Goal: Task Accomplishment & Management: Use online tool/utility

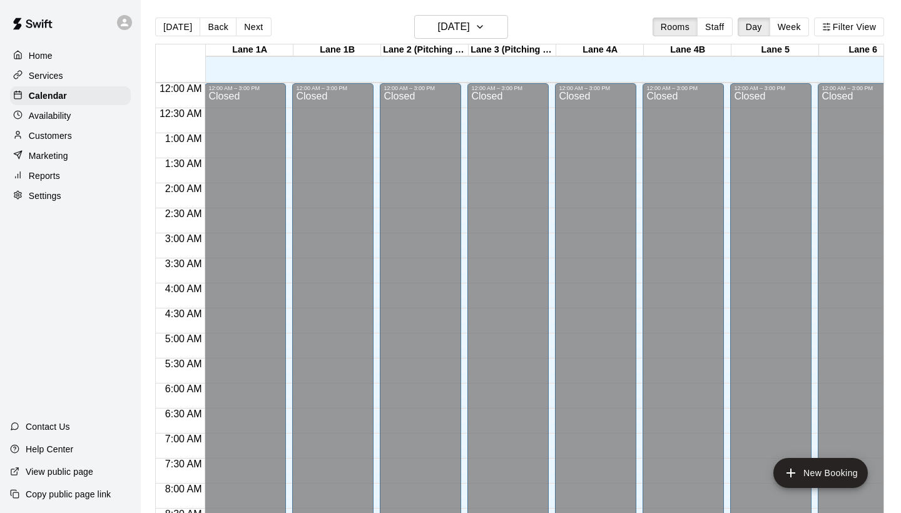
scroll to position [711, 77]
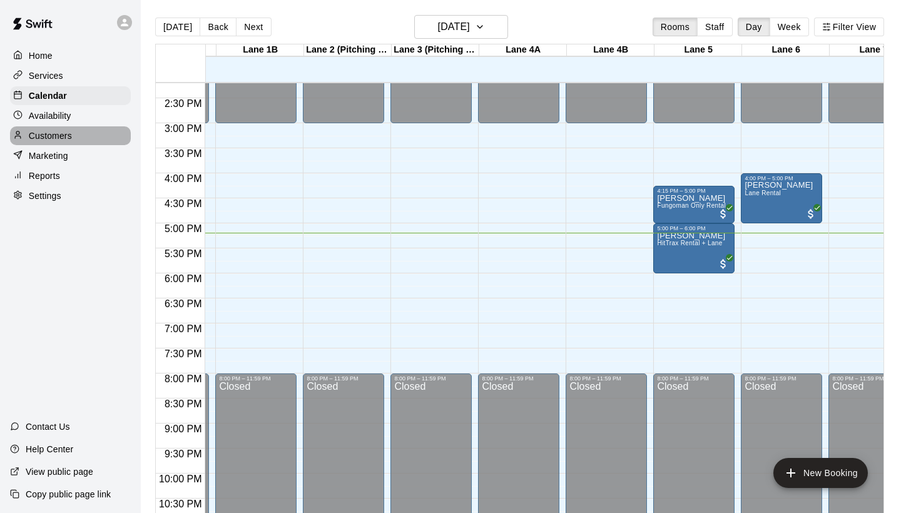
click at [74, 134] on div "Customers" at bounding box center [70, 135] width 121 height 19
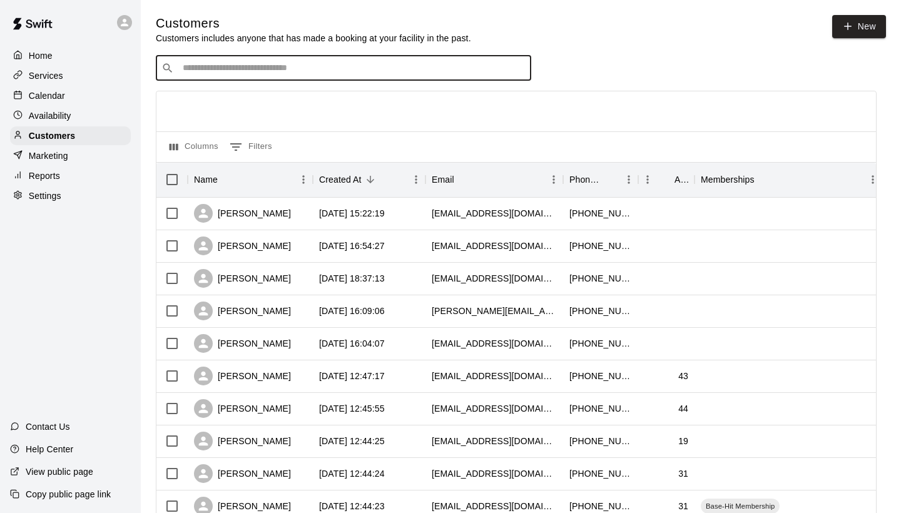
click at [365, 64] on input "Search customers by name or email" at bounding box center [352, 68] width 347 height 13
type input "*****"
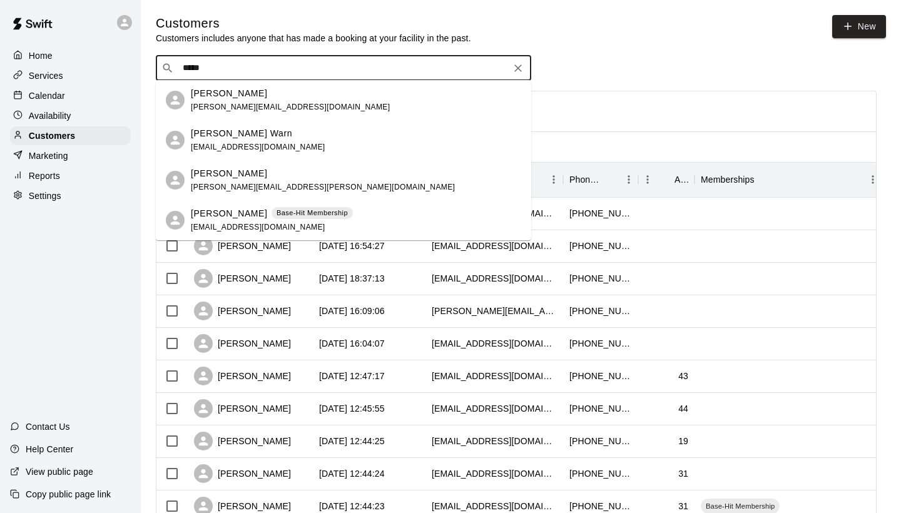
click at [276, 212] on p "Base-Hit Membership" at bounding box center [311, 213] width 71 height 11
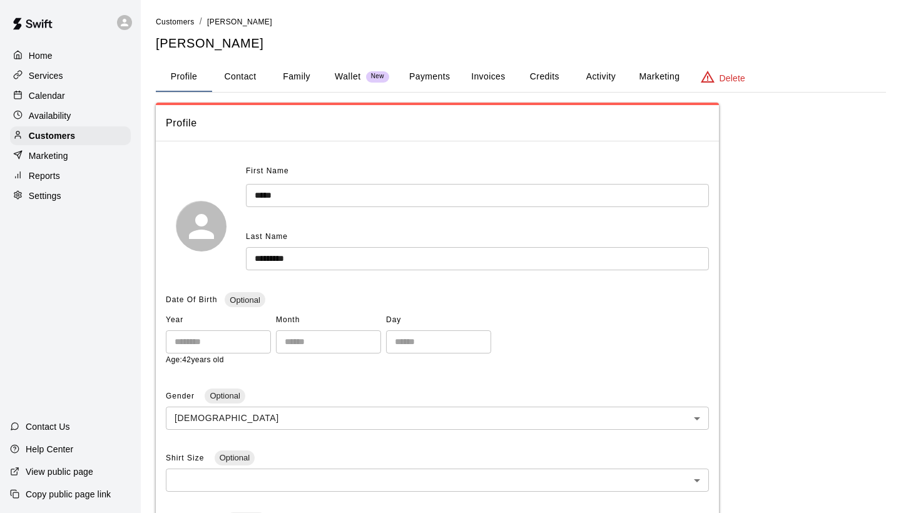
click at [433, 74] on button "Payments" at bounding box center [429, 77] width 61 height 30
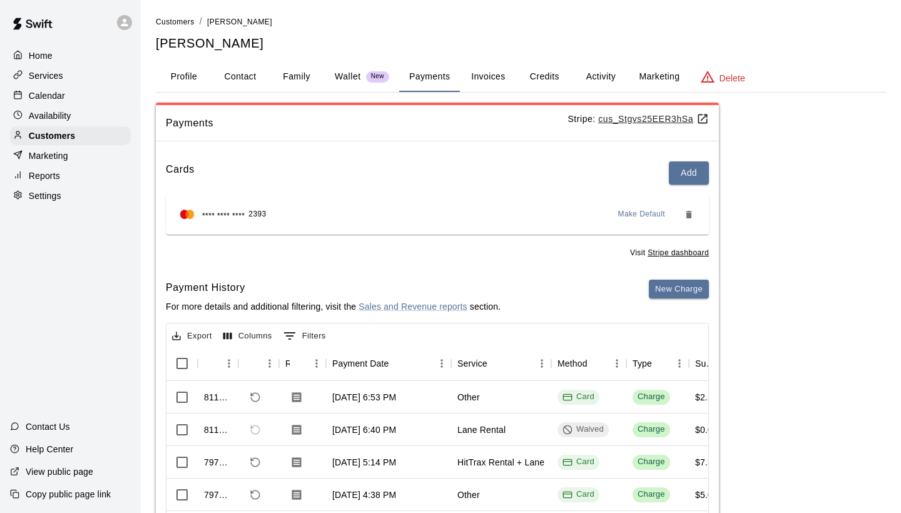
click at [599, 79] on button "Activity" at bounding box center [600, 77] width 56 height 30
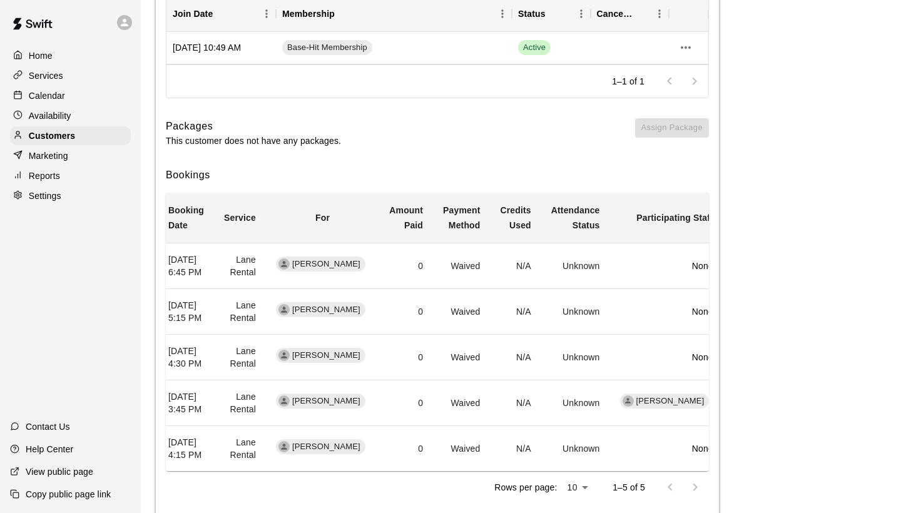
scroll to position [0, 6]
click at [508, 153] on div "Memberships Assign Membership Join Date Membership Status Cancel Date Aug 25, 2…" at bounding box center [437, 238] width 563 height 562
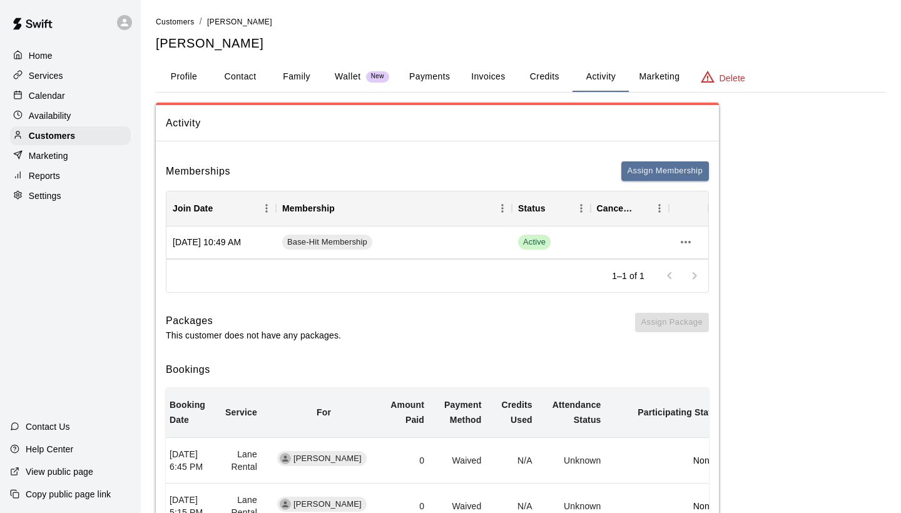
scroll to position [0, 0]
click at [78, 134] on div "Customers" at bounding box center [70, 135] width 121 height 19
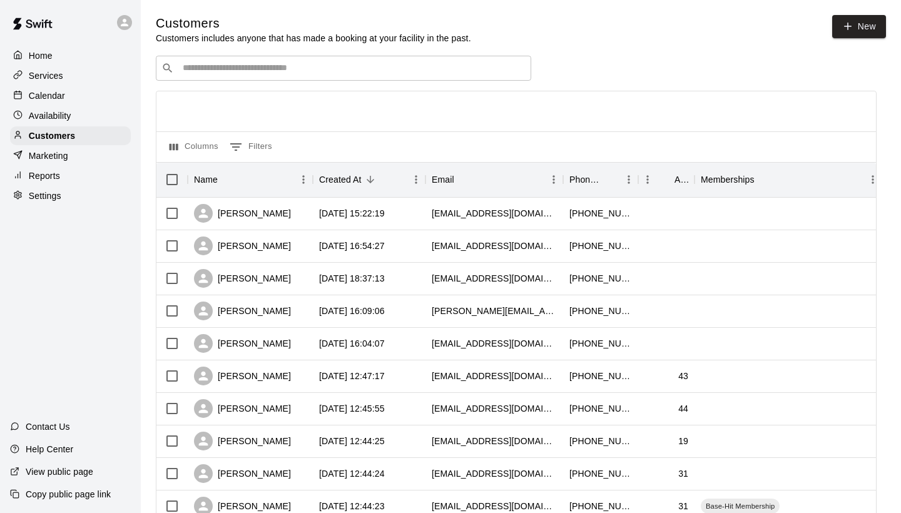
click at [286, 68] on input "Search customers by name or email" at bounding box center [352, 68] width 347 height 13
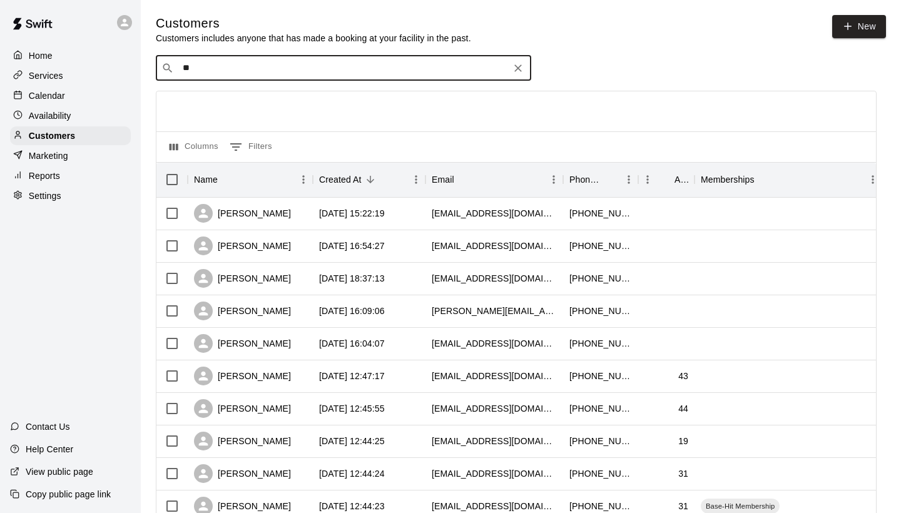
type input "*"
type input "*****"
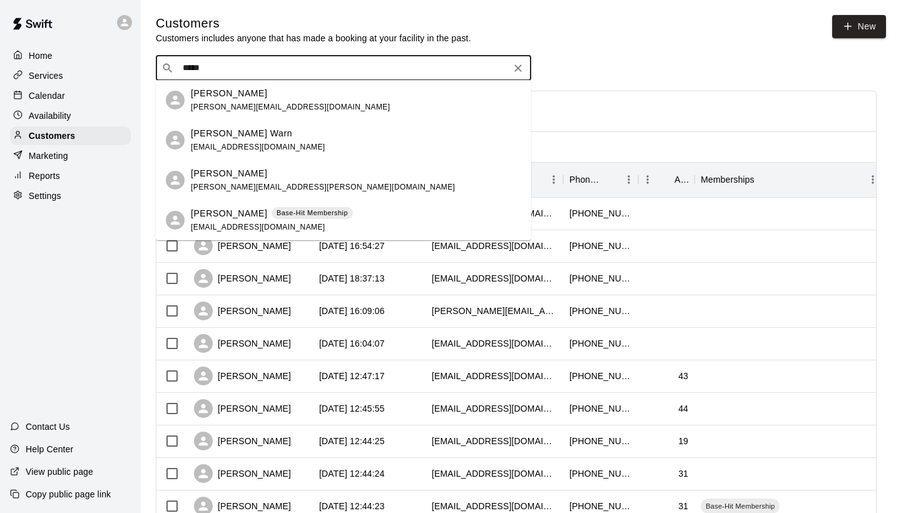
click at [218, 213] on p "[PERSON_NAME]" at bounding box center [229, 213] width 76 height 13
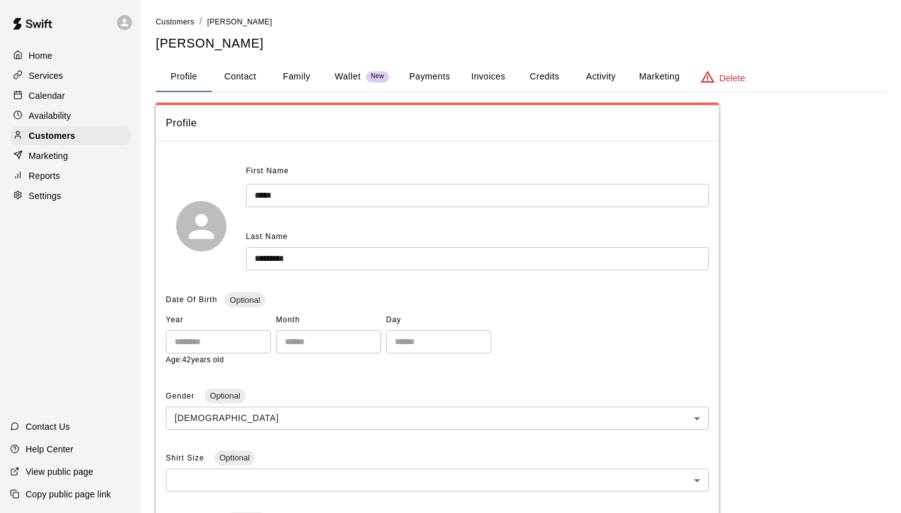
click at [440, 76] on button "Payments" at bounding box center [429, 77] width 61 height 30
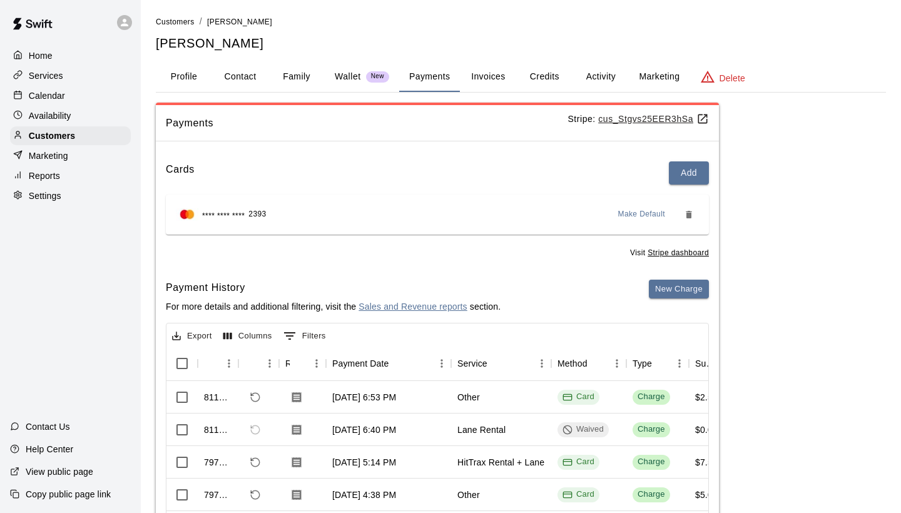
click at [428, 301] on link "Sales and Revenue reports" at bounding box center [412, 306] width 108 height 10
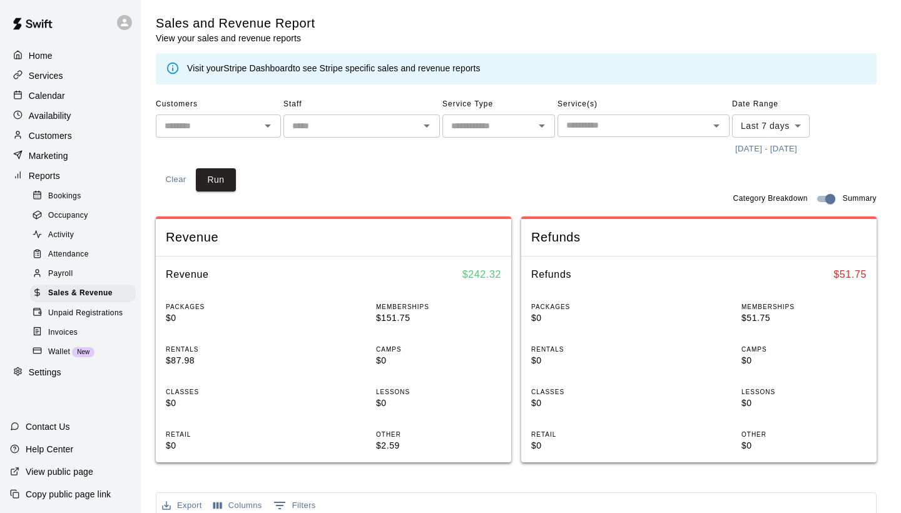
click at [265, 125] on icon "Open" at bounding box center [267, 125] width 15 height 15
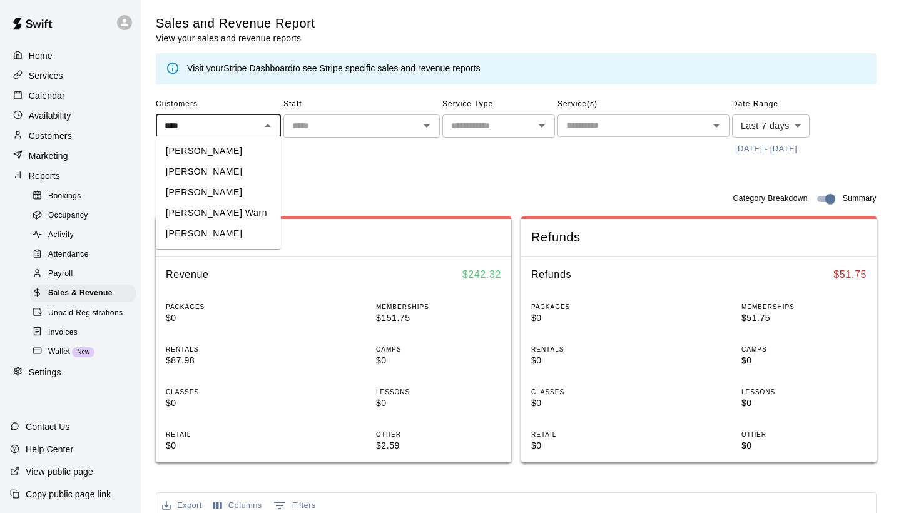
click at [226, 171] on li "[PERSON_NAME]" at bounding box center [218, 171] width 125 height 21
type input "**********"
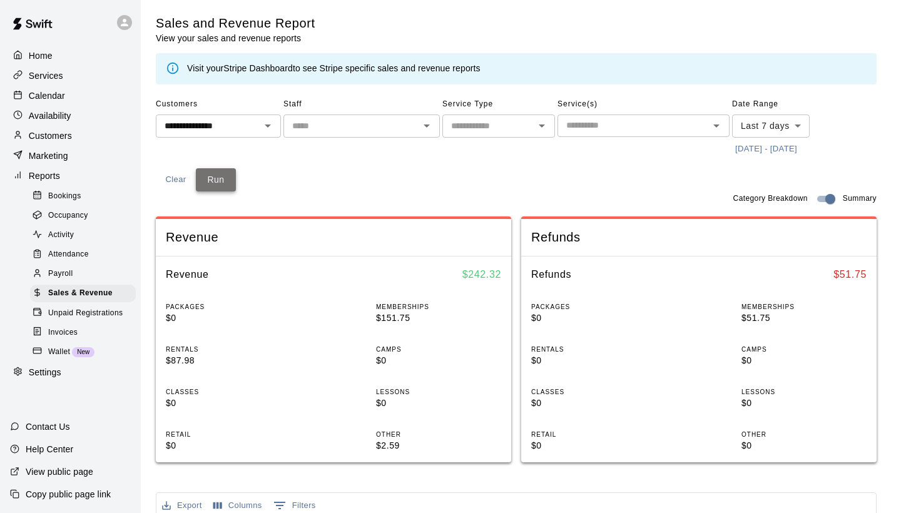
click at [213, 173] on button "Run" at bounding box center [216, 179] width 40 height 23
click at [81, 101] on div "Calendar" at bounding box center [70, 95] width 121 height 19
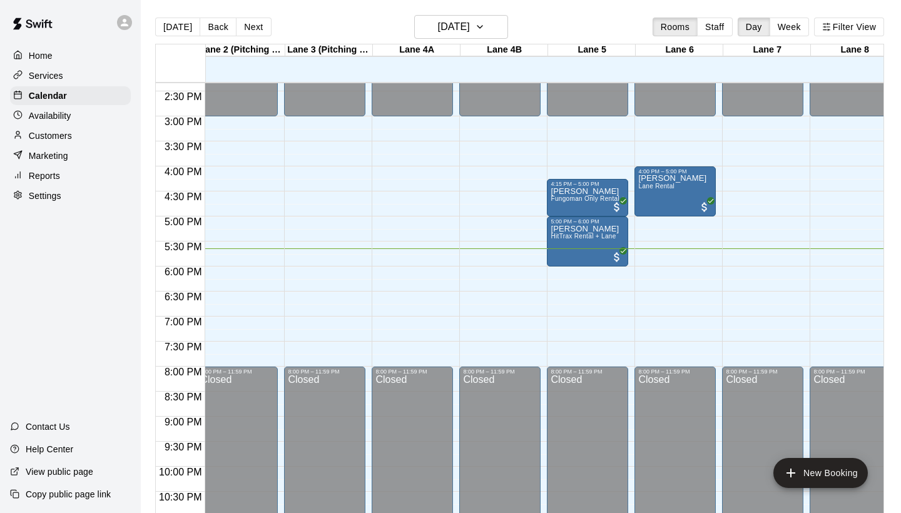
scroll to position [717, 184]
click at [677, 196] on div "[PERSON_NAME] [PERSON_NAME] Rental" at bounding box center [671, 431] width 68 height 513
click at [756, 186] on div at bounding box center [450, 256] width 901 height 513
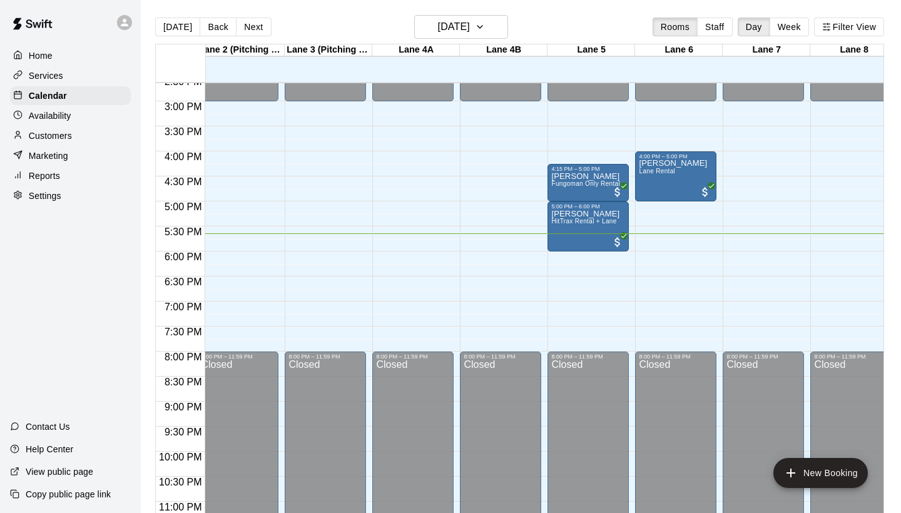
scroll to position [0, 183]
click at [53, 114] on p "Availability" at bounding box center [50, 115] width 43 height 13
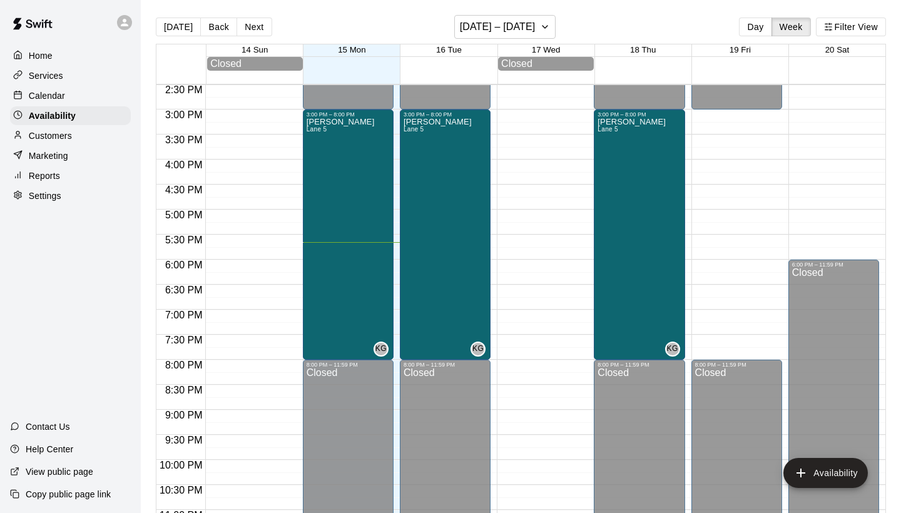
scroll to position [722, 0]
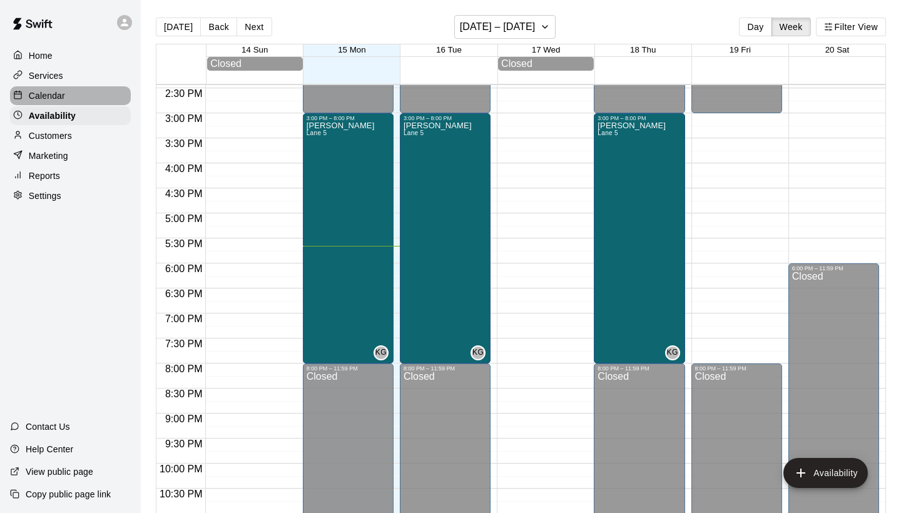
click at [78, 101] on div "Calendar" at bounding box center [70, 95] width 121 height 19
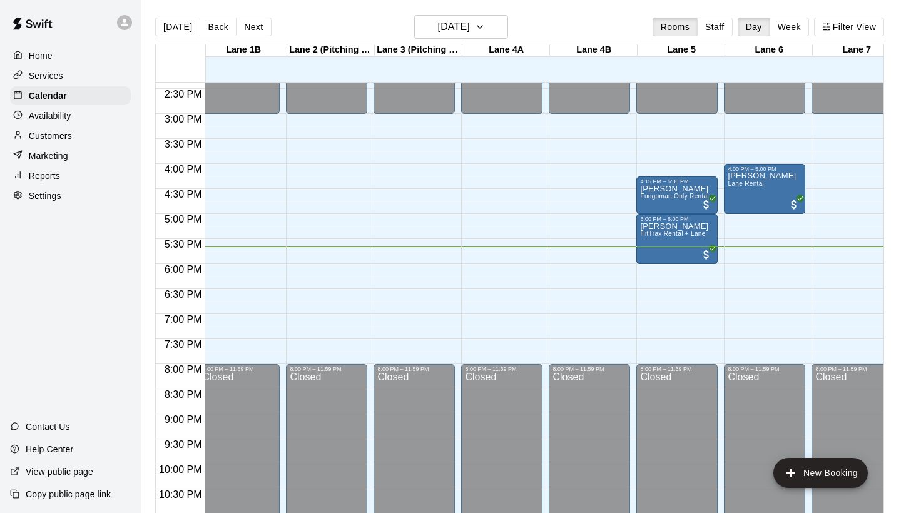
scroll to position [719, 101]
